Goal: Task Accomplishment & Management: Manage account settings

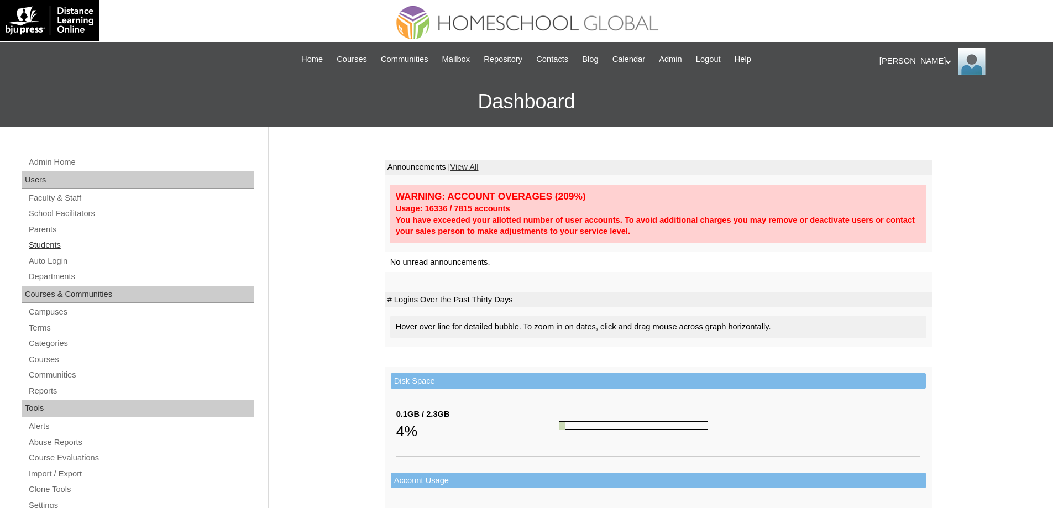
click at [55, 247] on link "Students" at bounding box center [141, 245] width 227 height 14
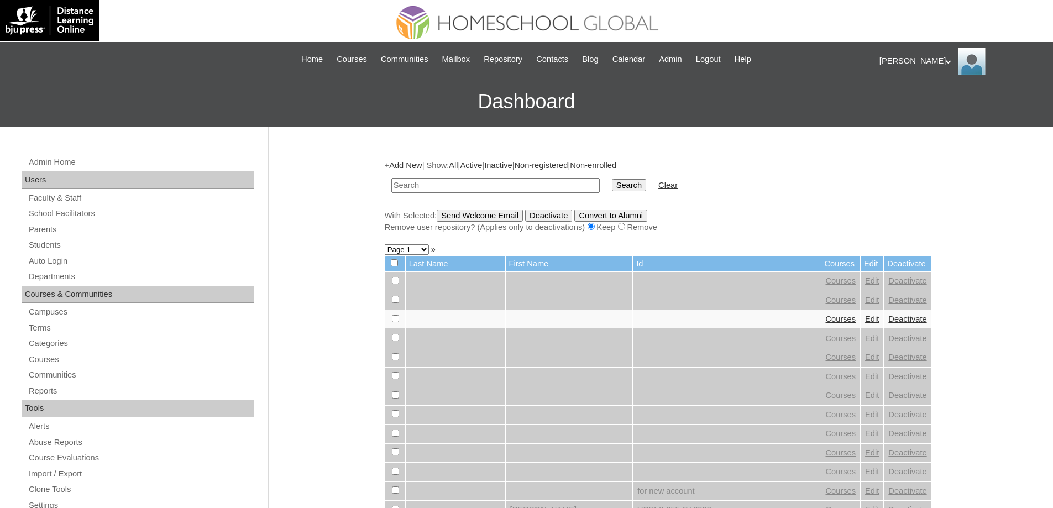
drag, startPoint x: 496, startPoint y: 180, endPoint x: 535, endPoint y: 185, distance: 39.6
click at [497, 180] on input "text" at bounding box center [495, 185] width 208 height 15
type input "Zachary Cal"
click at [640, 189] on input "Search" at bounding box center [629, 185] width 34 height 12
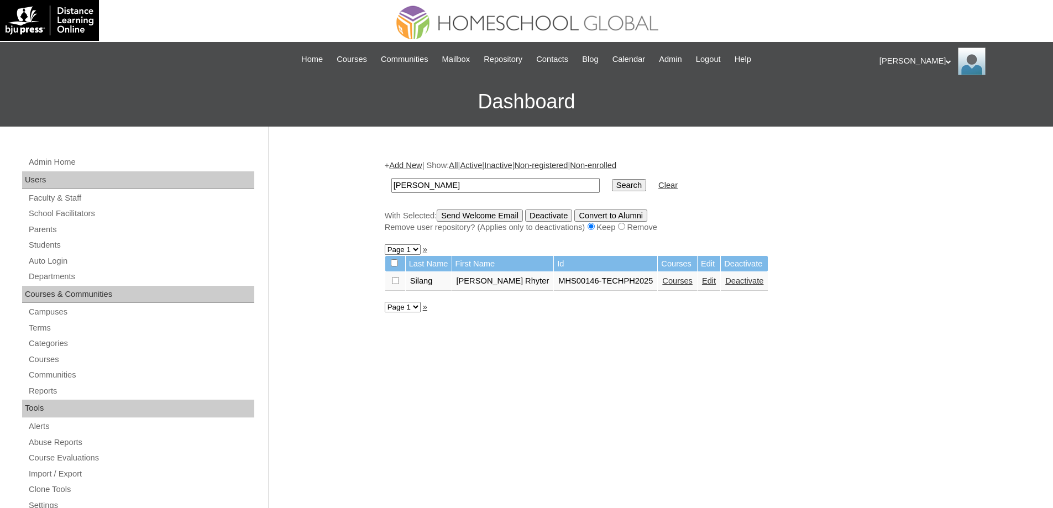
click at [713, 279] on link "Edit" at bounding box center [709, 280] width 14 height 9
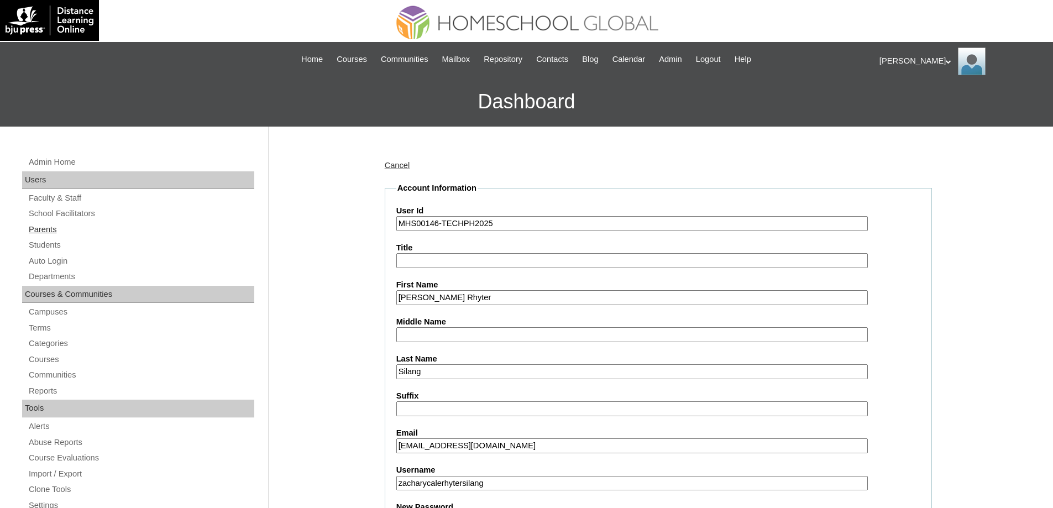
click at [56, 231] on link "Parents" at bounding box center [141, 230] width 227 height 14
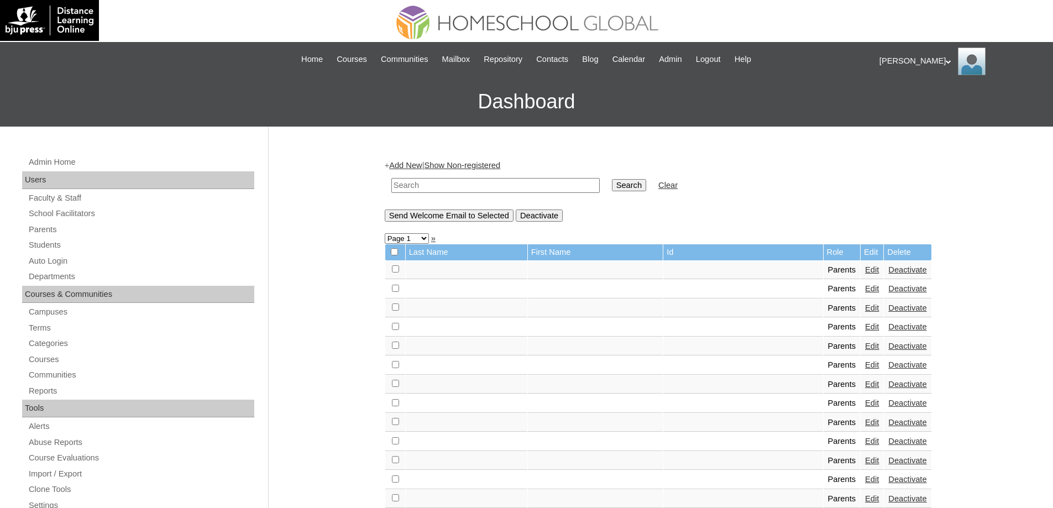
click at [451, 186] on input "text" at bounding box center [495, 185] width 208 height 15
type input "n"
type input "mojica"
click at [612, 179] on input "Search" at bounding box center [629, 185] width 34 height 12
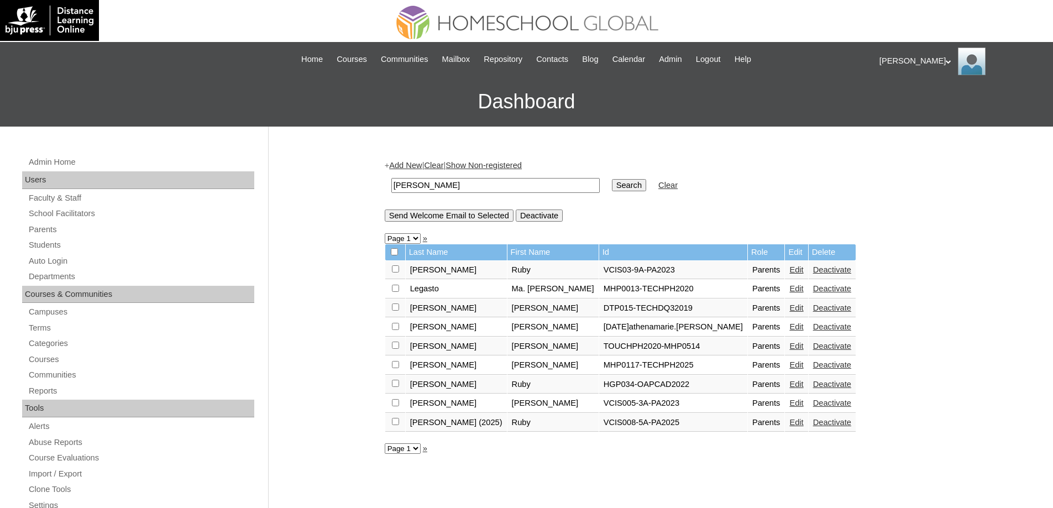
click at [790, 367] on link "Edit" at bounding box center [797, 365] width 14 height 9
